Goal: Obtain resource: Download file/media

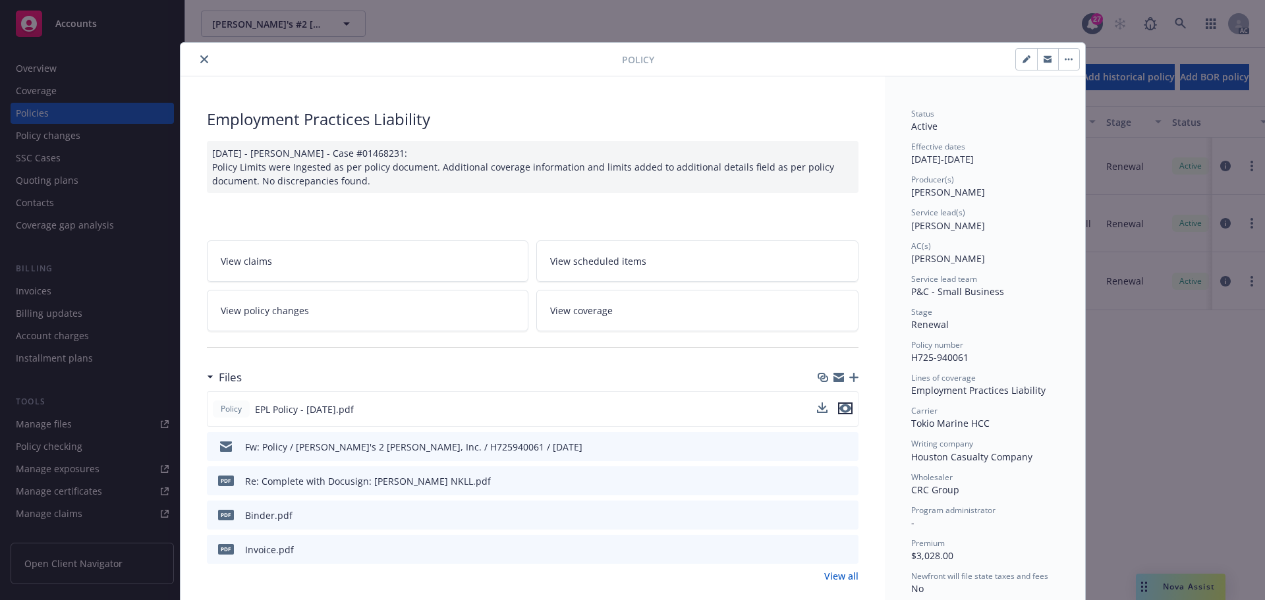
click at [845, 405] on icon "preview file" at bounding box center [845, 408] width 12 height 9
